Goal: Contribute content: Add original content to the website for others to see

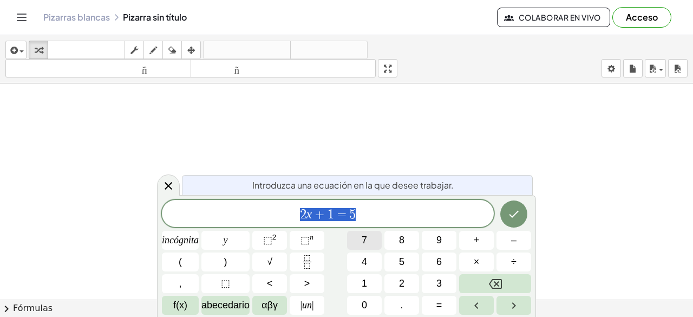
scroll to position [54, 0]
click at [366, 214] on span "2 x + 1 = 5 ​" at bounding box center [328, 214] width 332 height 15
click at [293, 113] on div at bounding box center [346, 288] width 693 height 519
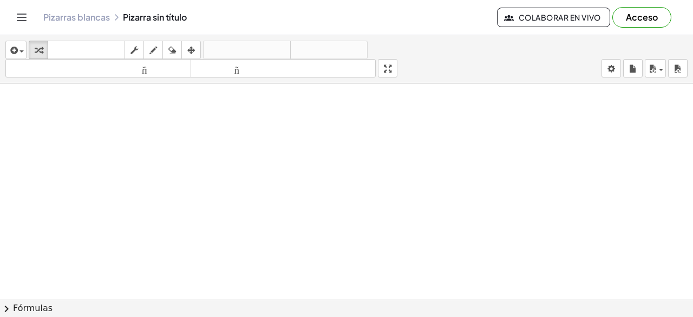
click at [293, 113] on div at bounding box center [346, 288] width 693 height 519
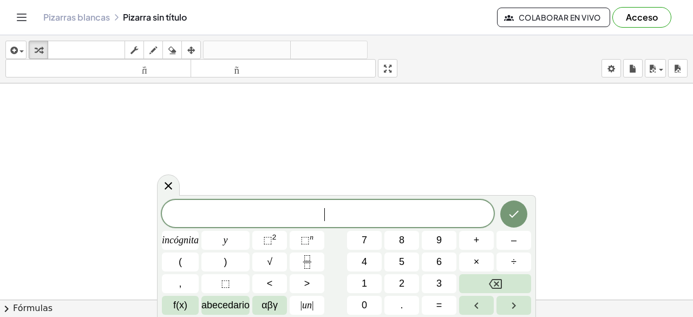
click at [293, 113] on div at bounding box center [346, 288] width 693 height 519
click at [588, 13] on font "Colaborar en vivo" at bounding box center [560, 17] width 82 height 10
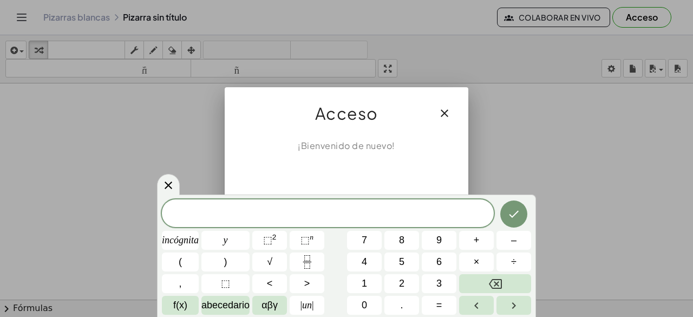
click at [504, 147] on div at bounding box center [346, 158] width 693 height 317
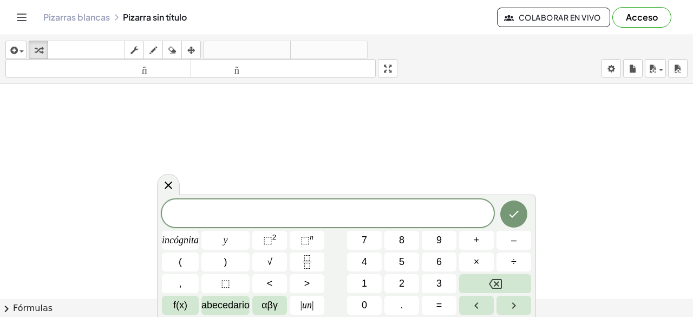
click at [20, 11] on icon "Cambiar navegación" at bounding box center [21, 17] width 13 height 13
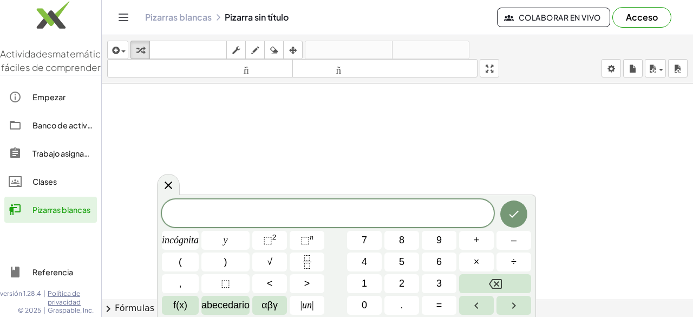
click at [127, 14] on icon "Cambiar navegación" at bounding box center [123, 17] width 9 height 6
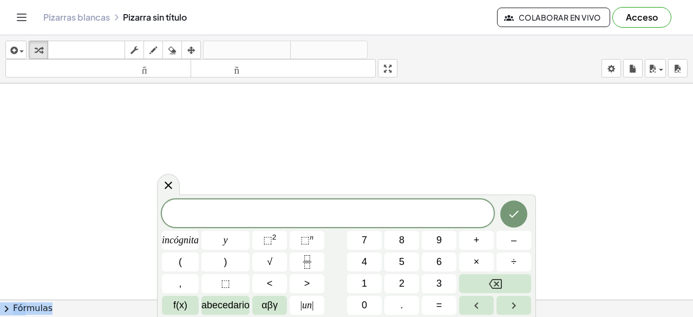
drag, startPoint x: 527, startPoint y: 203, endPoint x: 520, endPoint y: 170, distance: 33.8
click at [520, 170] on body "Actividades matemáticas fáciles de comprender Empezar Banco de actividades Trab…" at bounding box center [346, 158] width 693 height 317
click at [221, 310] on font "abecedario" at bounding box center [225, 304] width 48 height 11
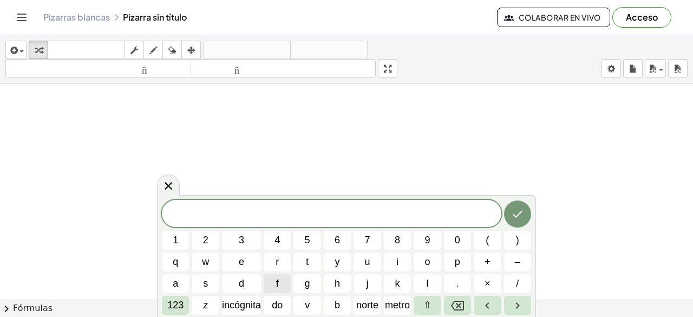
scroll to position [217, 0]
click at [307, 305] on font "v" at bounding box center [307, 304] width 5 height 11
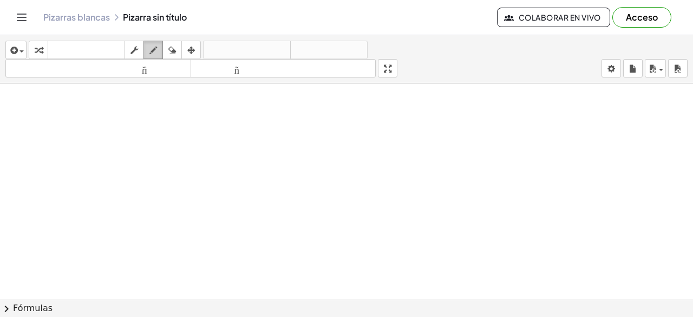
click at [158, 48] on div "button" at bounding box center [153, 49] width 14 height 13
drag, startPoint x: 151, startPoint y: 117, endPoint x: 162, endPoint y: 156, distance: 41.0
click at [162, 156] on div at bounding box center [346, 126] width 693 height 519
drag, startPoint x: 182, startPoint y: 129, endPoint x: 198, endPoint y: 125, distance: 16.3
click at [197, 132] on div at bounding box center [346, 126] width 693 height 519
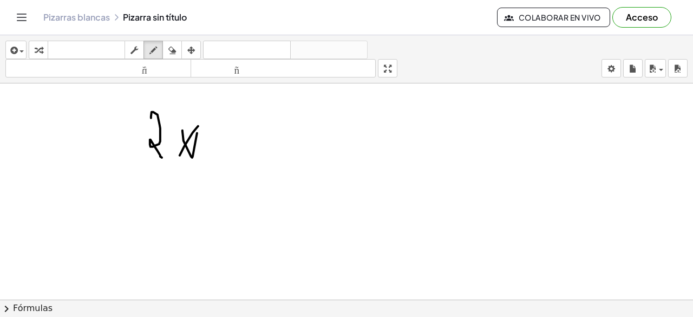
drag, startPoint x: 198, startPoint y: 125, endPoint x: 179, endPoint y: 156, distance: 37.0
click at [179, 156] on div at bounding box center [346, 126] width 693 height 519
click at [656, 67] on icon "button" at bounding box center [653, 68] width 10 height 13
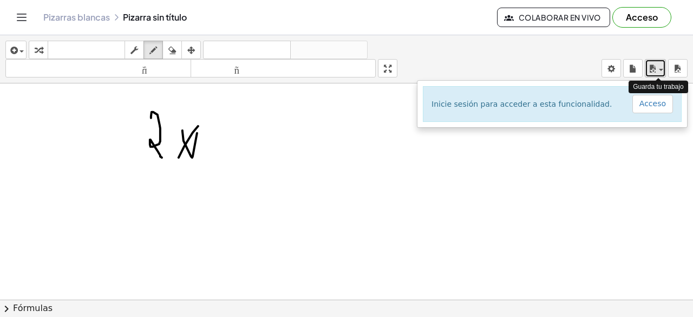
click at [656, 67] on icon "button" at bounding box center [653, 68] width 10 height 13
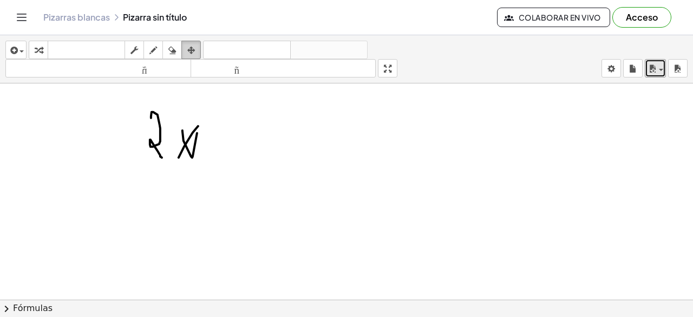
click at [198, 53] on div "button" at bounding box center [191, 49] width 14 height 13
drag, startPoint x: 181, startPoint y: 142, endPoint x: 214, endPoint y: 133, distance: 35.0
click at [214, 140] on div at bounding box center [346, 126] width 693 height 519
drag, startPoint x: 213, startPoint y: 109, endPoint x: 223, endPoint y: 146, distance: 38.1
click at [219, 175] on div at bounding box center [346, 126] width 693 height 519
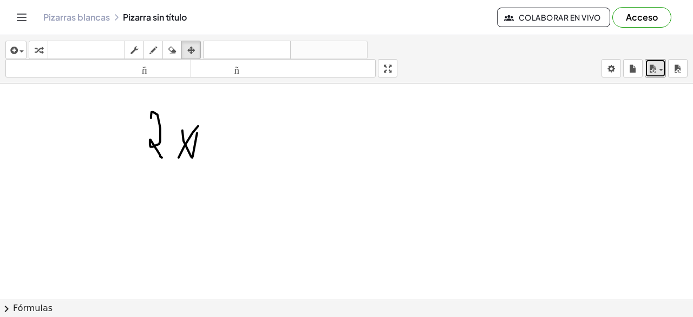
click at [223, 145] on div at bounding box center [346, 126] width 693 height 519
drag, startPoint x: 223, startPoint y: 145, endPoint x: 484, endPoint y: 108, distance: 263.6
click at [302, 155] on div at bounding box center [346, 126] width 693 height 519
click at [17, 55] on icon "button" at bounding box center [13, 50] width 10 height 13
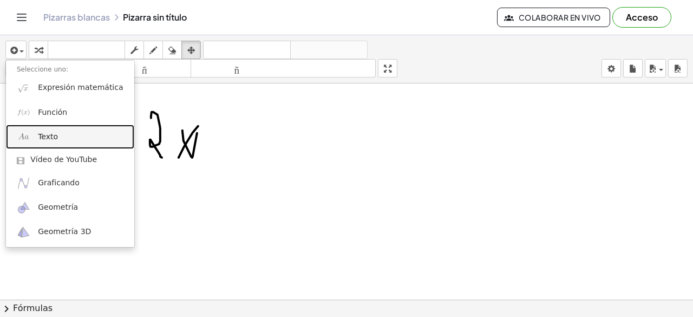
click at [53, 138] on font "Texto" at bounding box center [48, 136] width 20 height 9
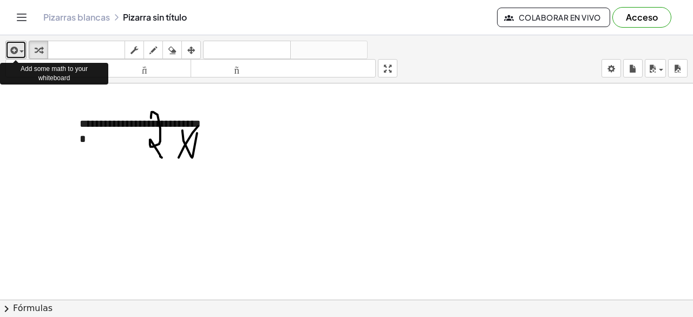
click at [23, 53] on div "button" at bounding box center [16, 49] width 16 height 13
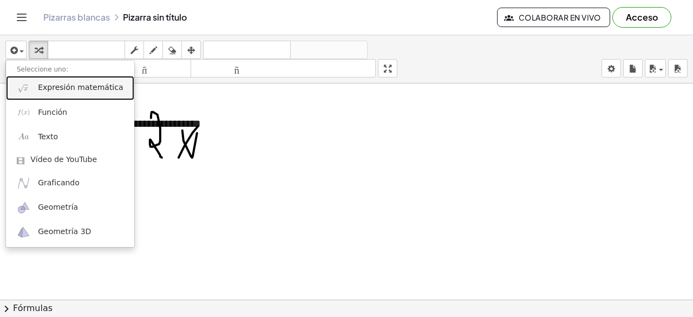
click at [67, 90] on font "Expresión matemática" at bounding box center [80, 87] width 85 height 9
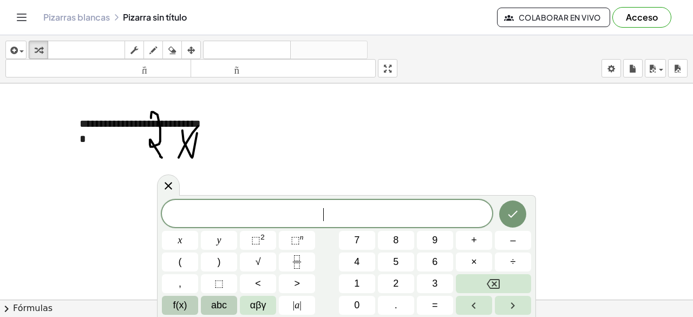
click at [184, 305] on span "f(x)" at bounding box center [180, 305] width 14 height 15
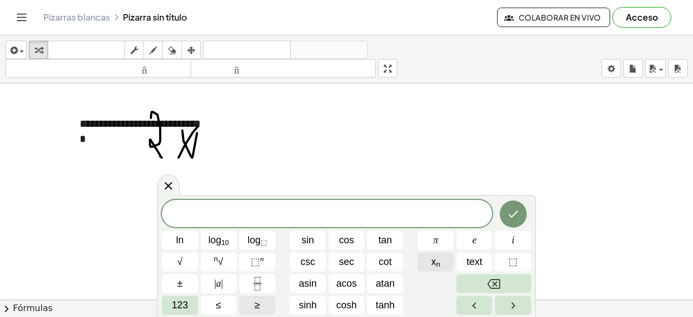
click at [449, 267] on button "x n" at bounding box center [435, 261] width 36 height 19
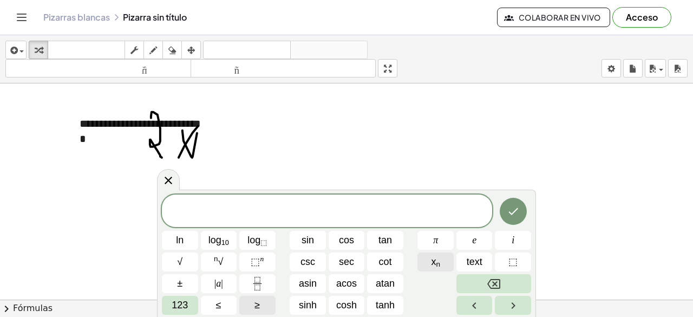
click at [449, 267] on button "x n" at bounding box center [435, 261] width 36 height 19
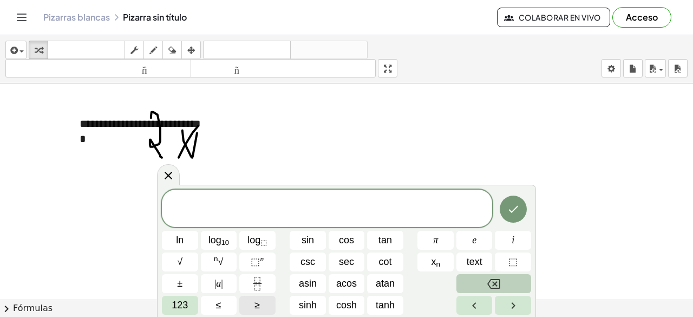
click at [486, 279] on button "Backspace" at bounding box center [493, 283] width 75 height 19
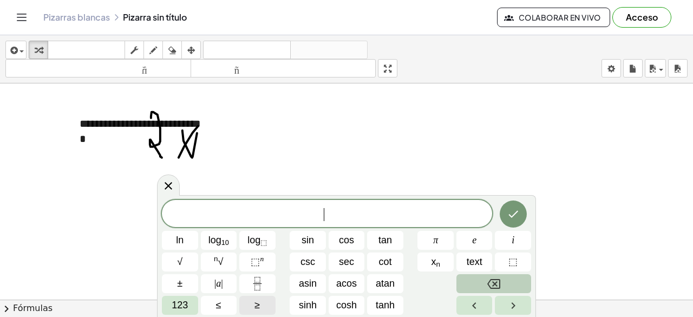
click at [486, 279] on button "Backspace" at bounding box center [493, 283] width 75 height 19
click at [502, 243] on button "i" at bounding box center [513, 240] width 36 height 19
click at [476, 286] on button "Backspace" at bounding box center [493, 283] width 75 height 19
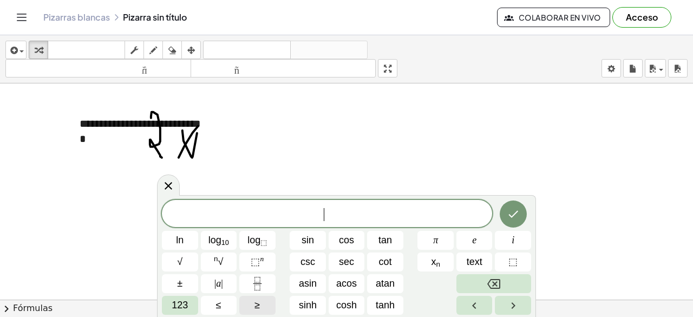
click at [576, 161] on div at bounding box center [346, 126] width 693 height 519
